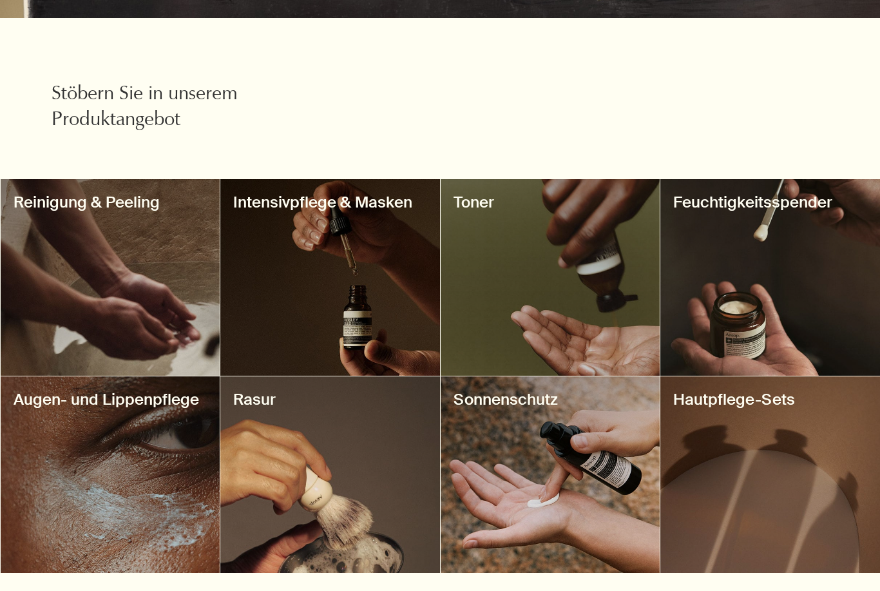
scroll to position [434, 0]
click at [149, 308] on div at bounding box center [111, 277] width 220 height 197
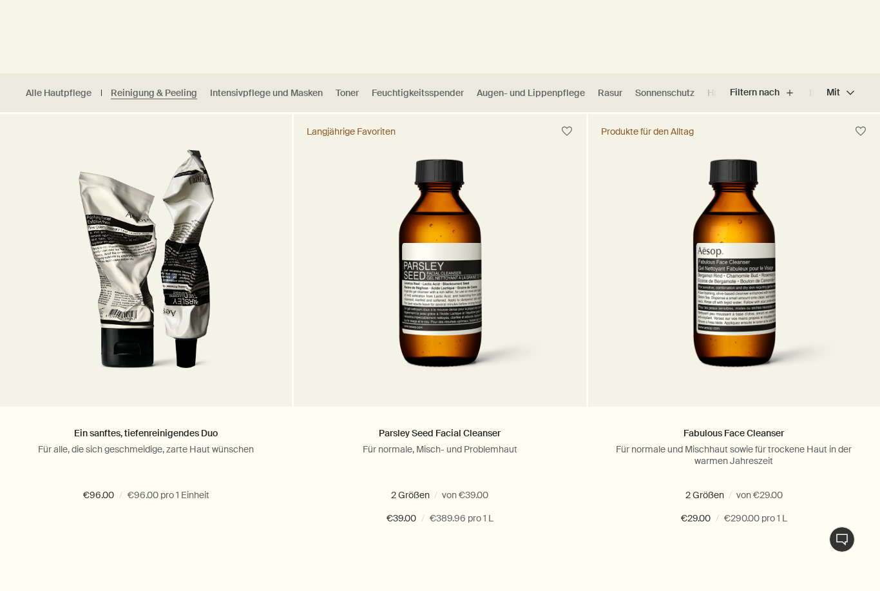
scroll to position [358, 0]
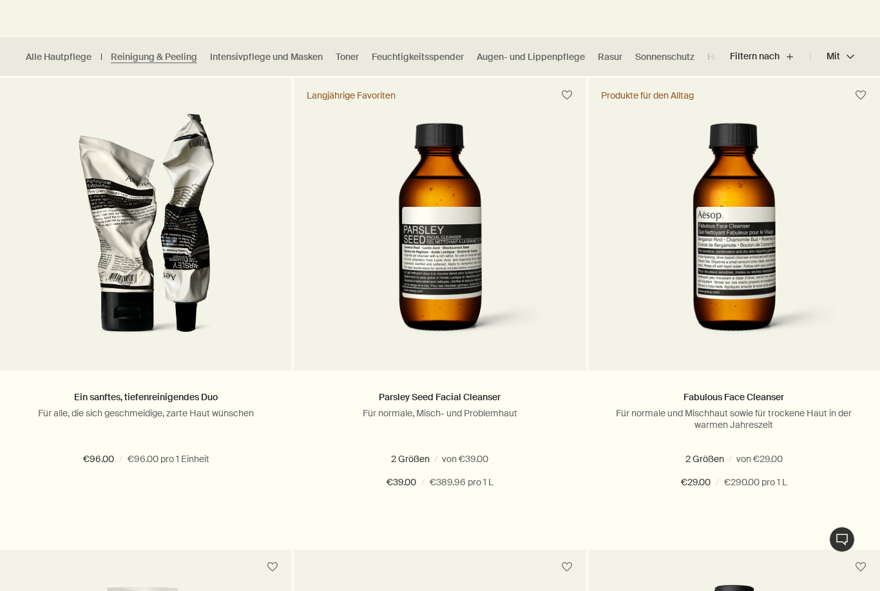
click at [450, 457] on span at bounding box center [451, 459] width 8 height 8
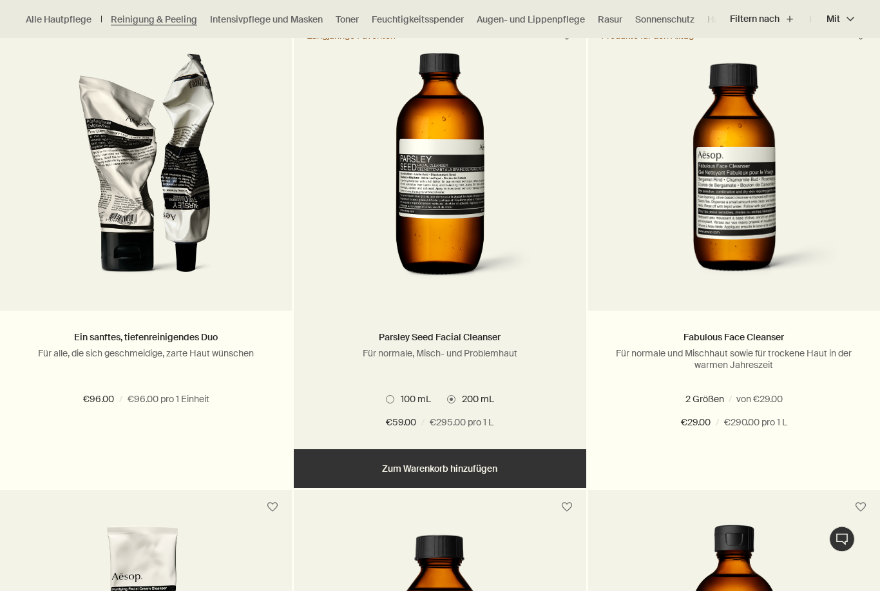
scroll to position [418, 0]
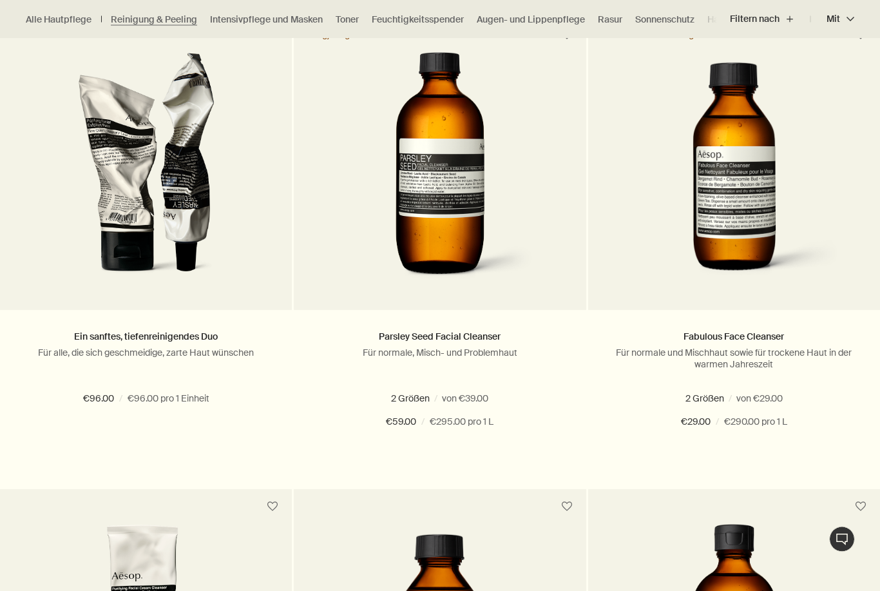
click at [468, 251] on img at bounding box center [439, 172] width 207 height 238
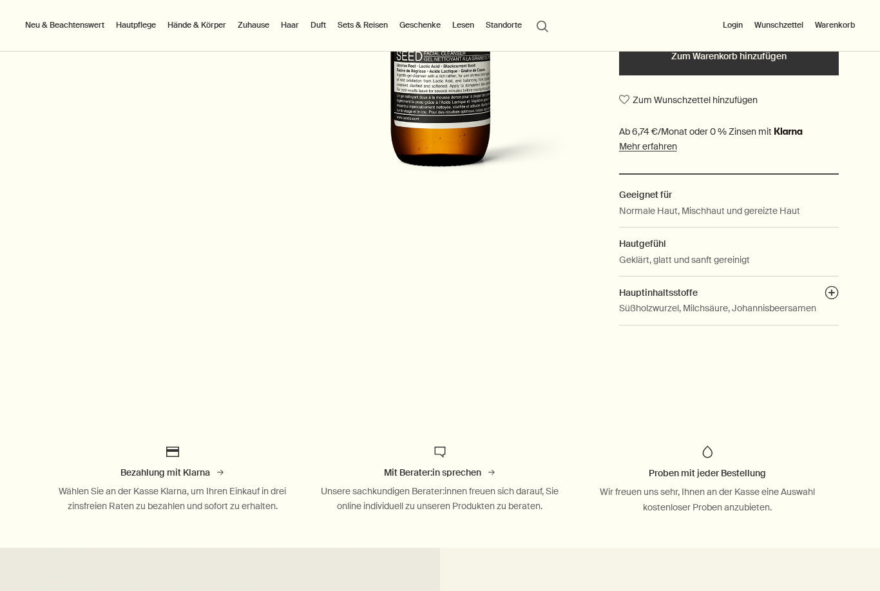
scroll to position [416, 0]
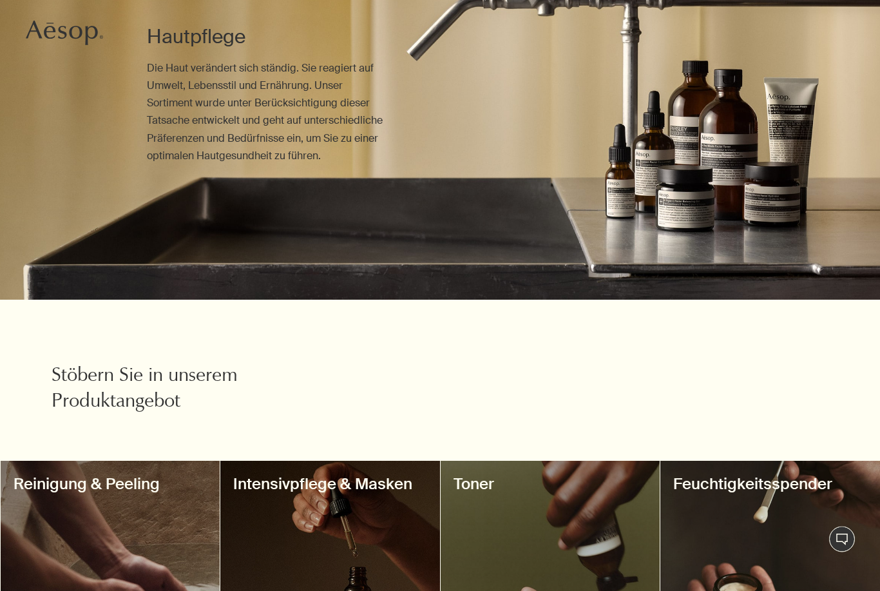
scroll to position [181, 0]
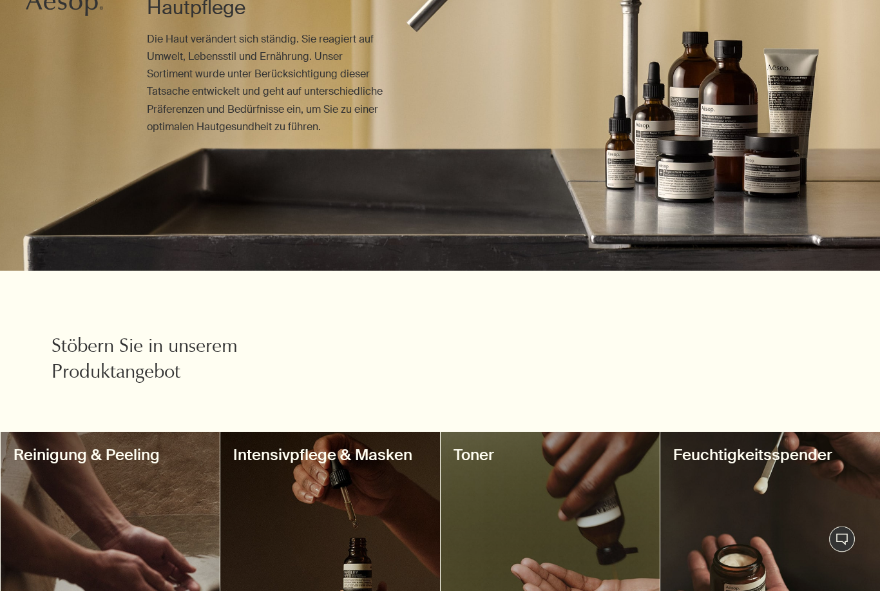
click at [146, 494] on div at bounding box center [111, 530] width 220 height 197
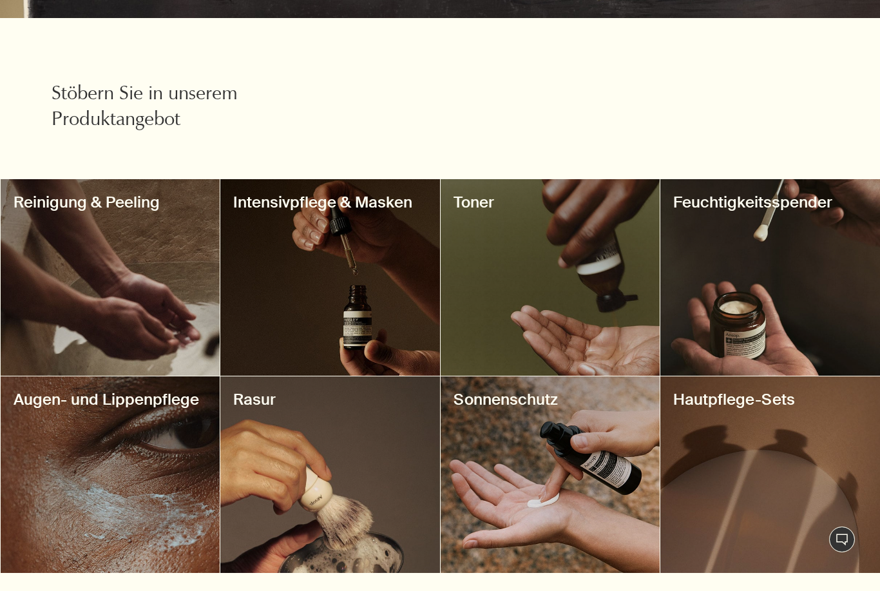
scroll to position [438, 0]
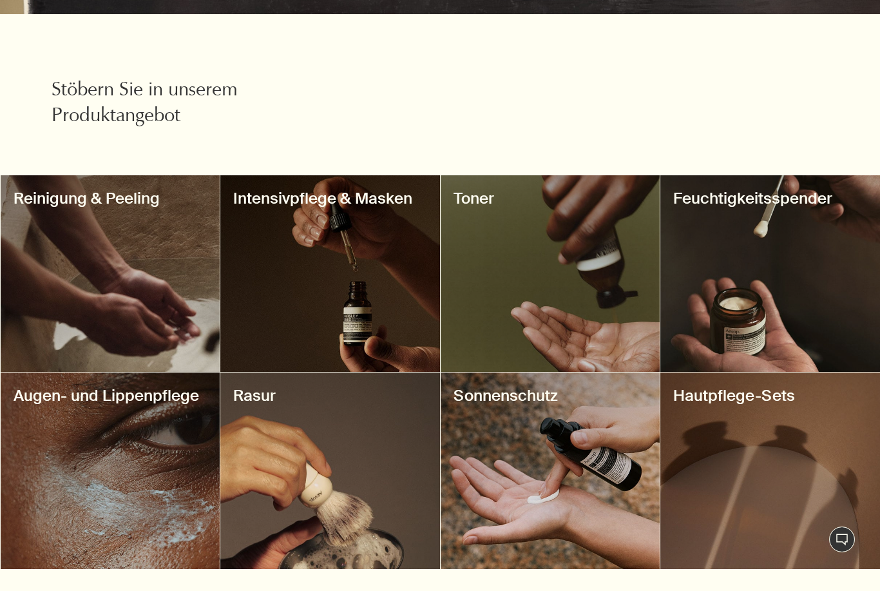
click at [313, 283] on div at bounding box center [330, 273] width 220 height 197
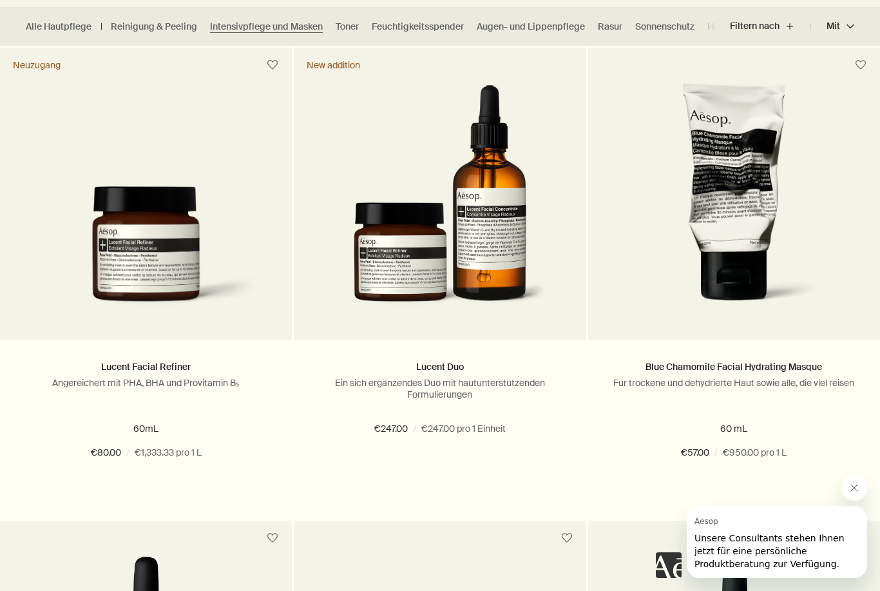
click at [165, 280] on img at bounding box center [145, 253] width 253 height 135
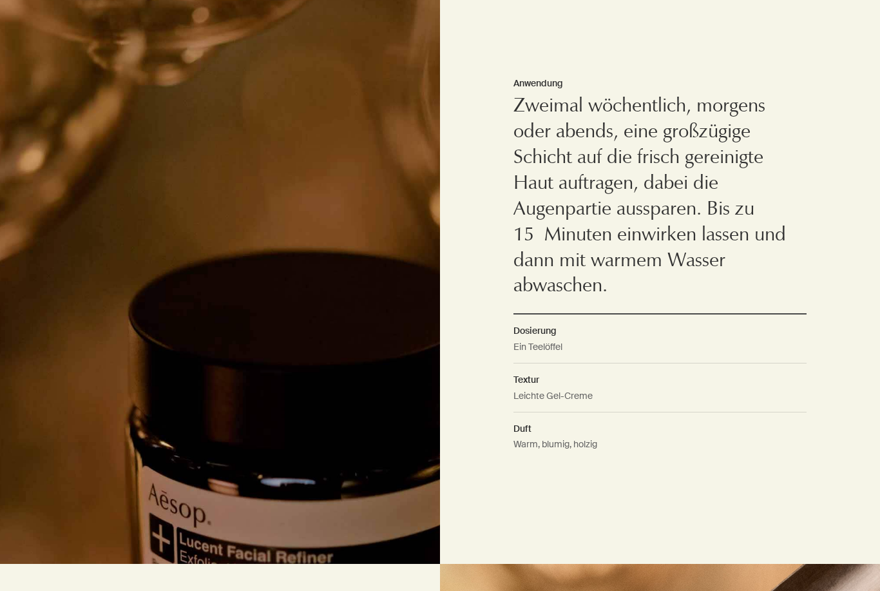
scroll to position [980, 0]
